Goal: Find specific page/section: Find specific page/section

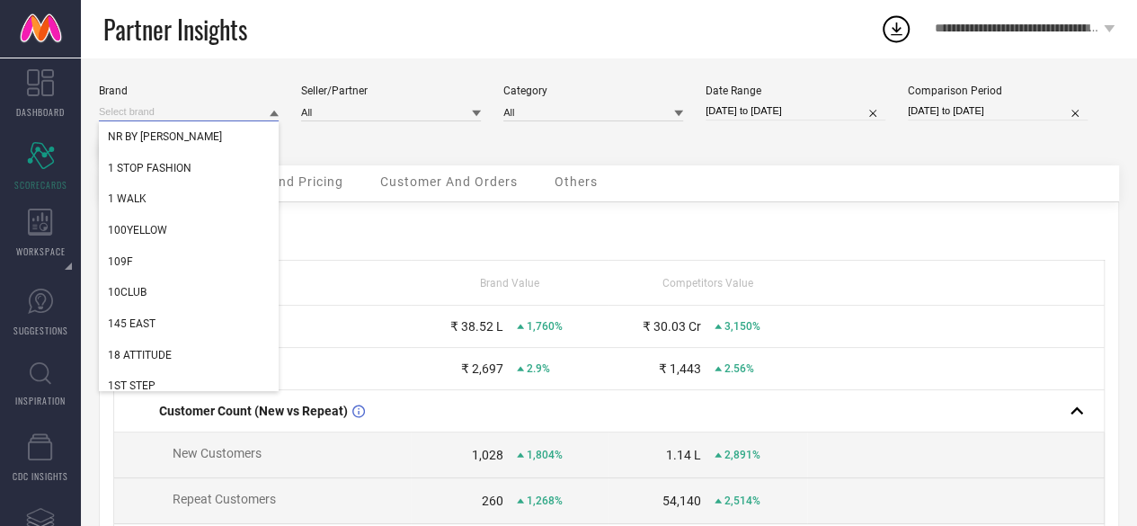
click at [234, 111] on input at bounding box center [189, 111] width 180 height 19
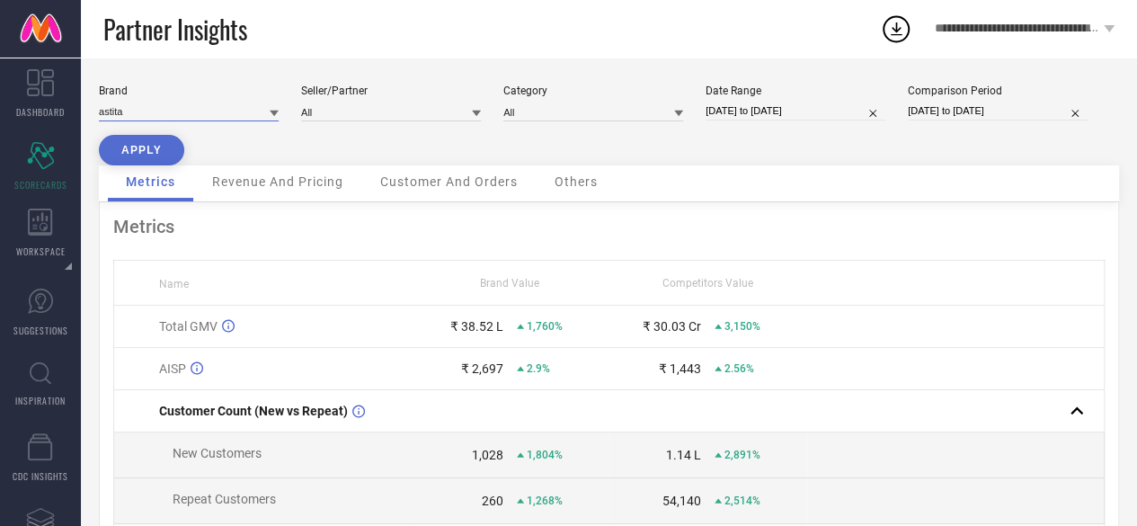
type input "astita"
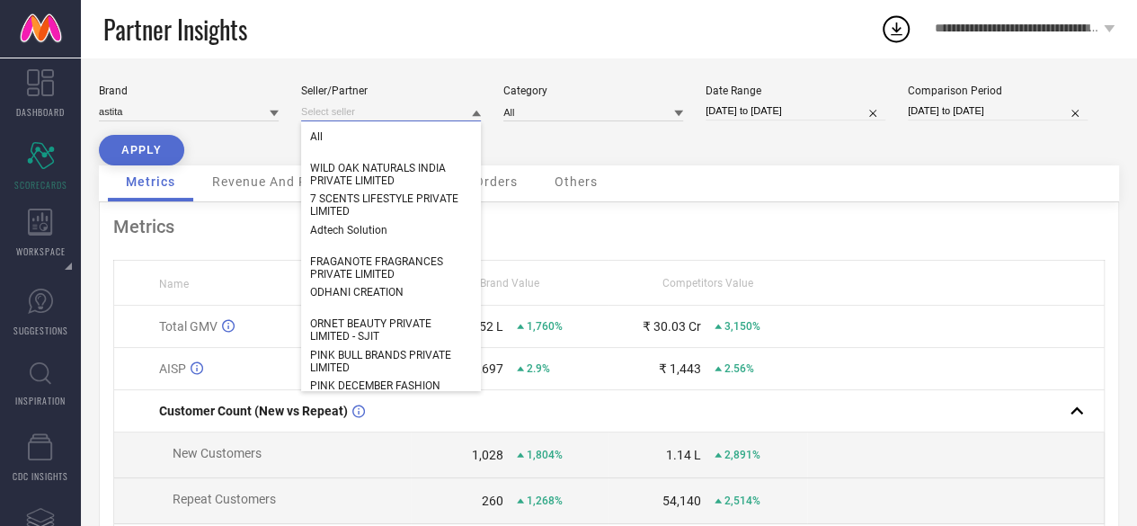
click at [342, 120] on input at bounding box center [391, 111] width 180 height 19
click at [342, 141] on div "All" at bounding box center [391, 136] width 180 height 31
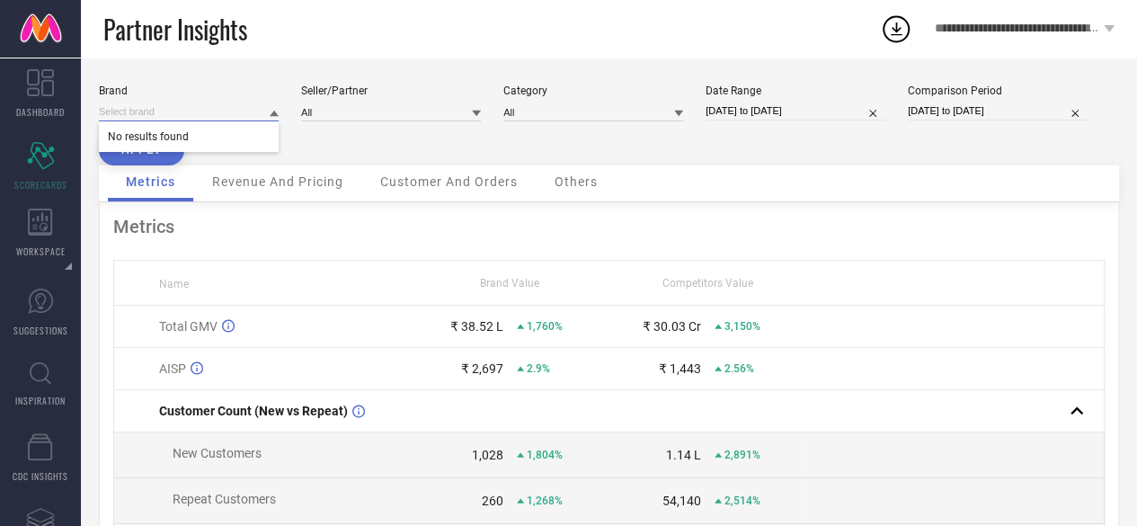
click at [244, 118] on input at bounding box center [189, 111] width 180 height 19
type input "astita"
